Goal: Check status: Check status

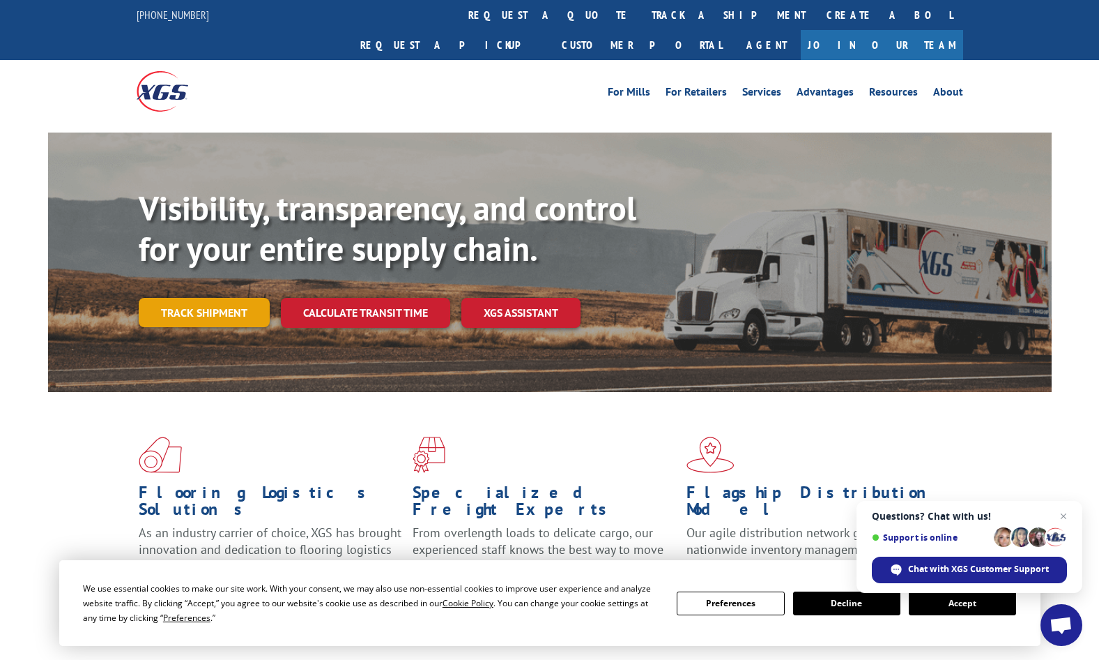
click at [207, 298] on link "Track shipment" at bounding box center [204, 312] width 131 height 29
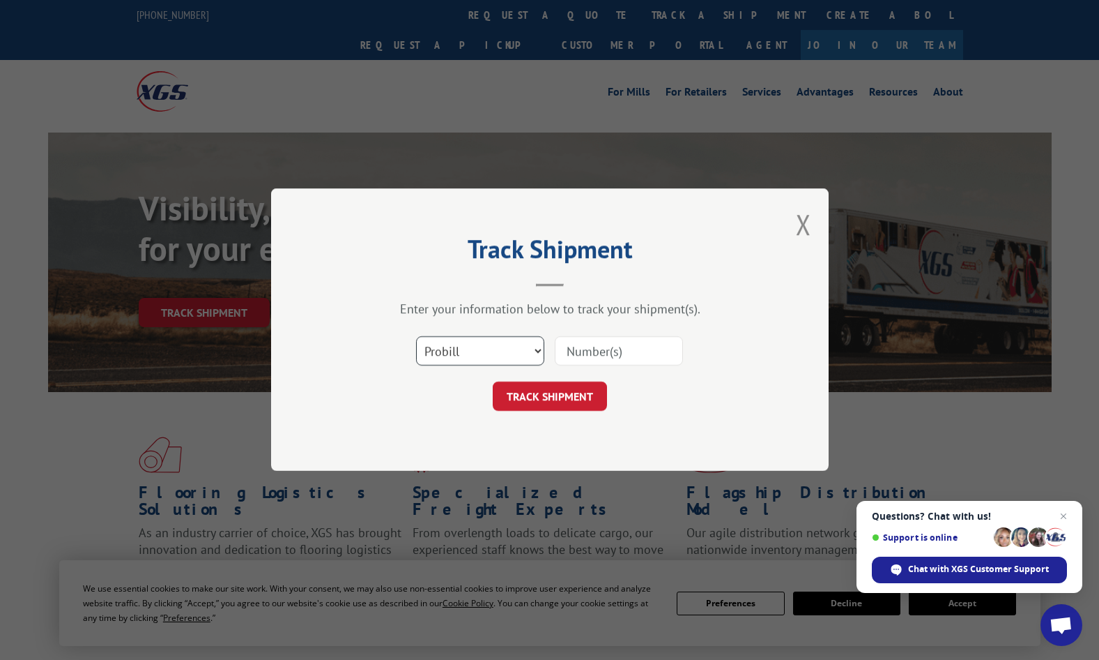
click at [540, 346] on select "Select category... Probill BOL PO" at bounding box center [480, 351] width 128 height 29
select select "bol"
click at [416, 337] on select "Select category... Probill BOL PO" at bounding box center [480, 351] width 128 height 29
click at [648, 352] on input at bounding box center [619, 351] width 128 height 29
paste input "TFD-041210.A"
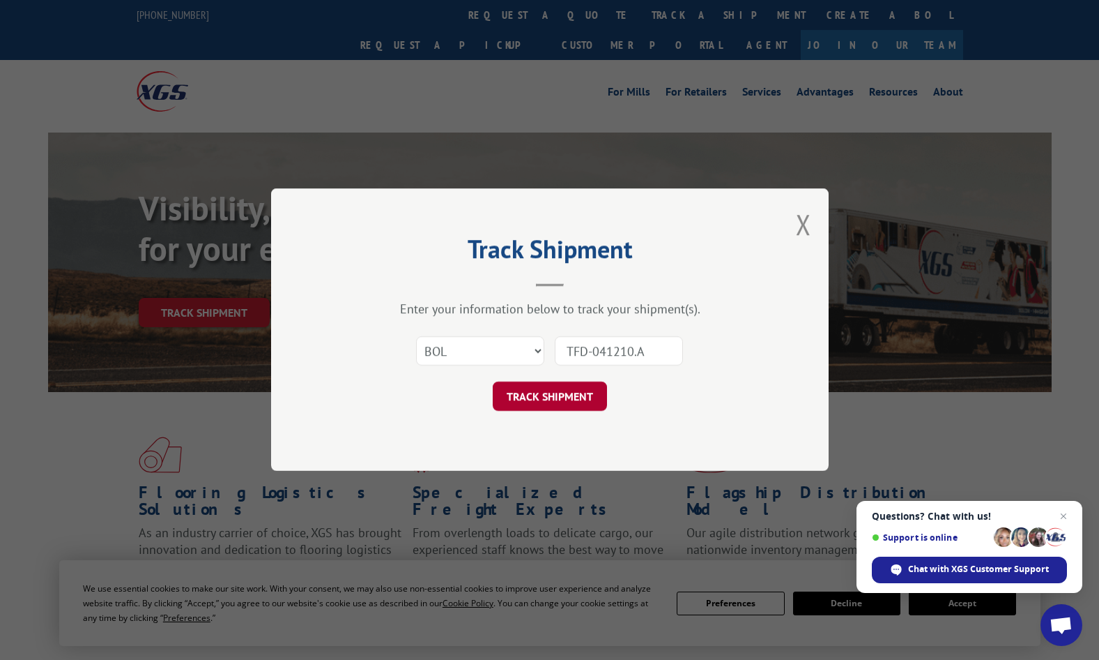
type input "TFD-041210.A"
click at [543, 397] on button "TRACK SHIPMENT" at bounding box center [550, 396] width 114 height 29
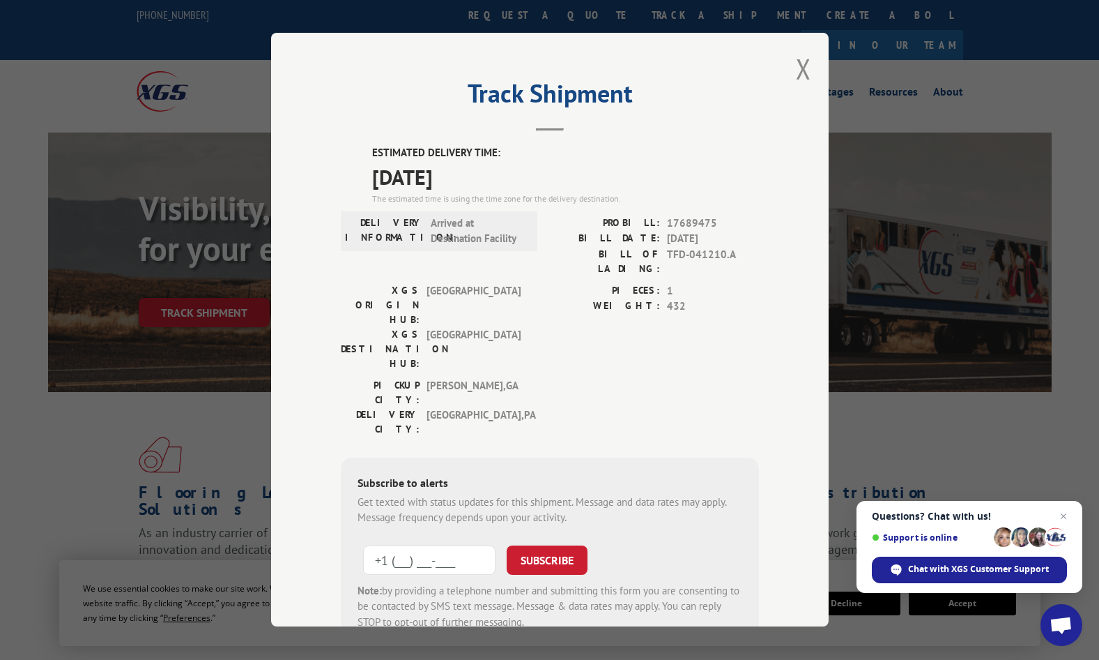
click at [423, 545] on input "+1 (___) ___-____" at bounding box center [429, 559] width 132 height 29
type input "[PHONE_NUMBER]"
click at [549, 545] on button "SUBSCRIBE" at bounding box center [547, 559] width 81 height 29
